Goal: Book appointment/travel/reservation

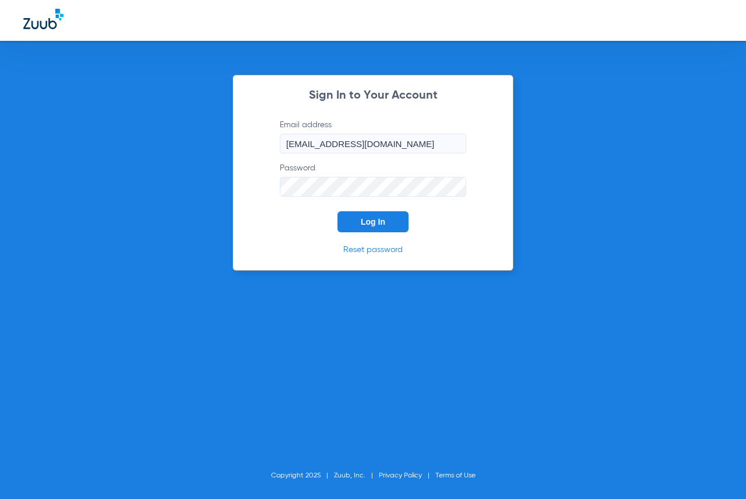
click at [394, 229] on button "Log In" at bounding box center [373, 221] width 71 height 21
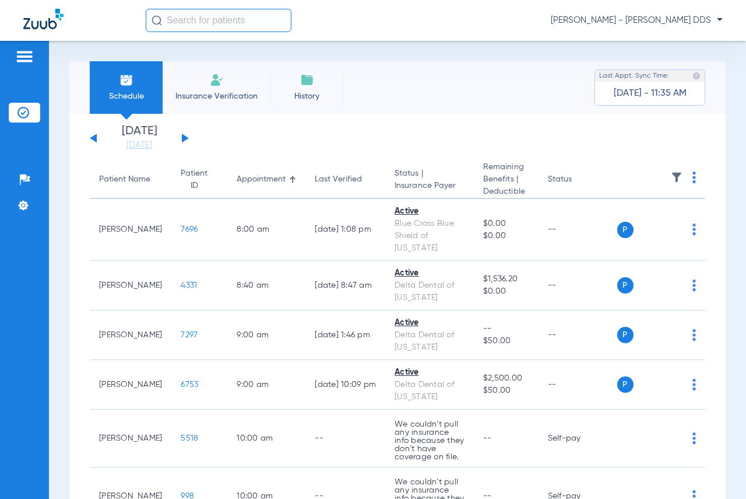
click at [146, 134] on li "[DATE] [DATE]" at bounding box center [139, 138] width 70 height 26
click at [146, 136] on li "[DATE] [DATE]" at bounding box center [139, 138] width 70 height 26
click at [150, 140] on li "[DATE] [DATE]" at bounding box center [139, 138] width 70 height 26
click at [151, 141] on link "[DATE]" at bounding box center [139, 145] width 70 height 12
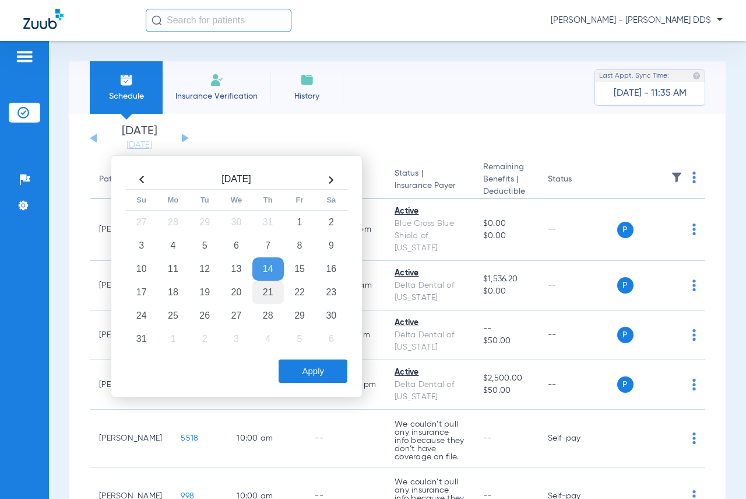
click at [268, 290] on td "21" at bounding box center [267, 291] width 31 height 23
click at [305, 382] on button "Apply" at bounding box center [313, 370] width 69 height 23
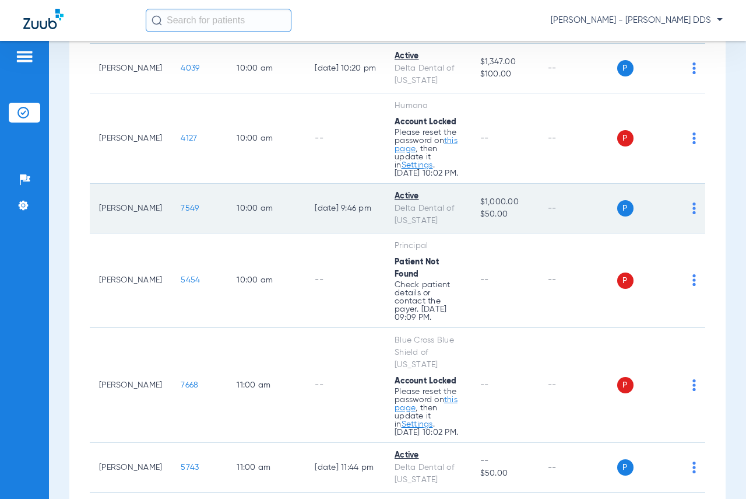
scroll to position [525, 0]
